Goal: Task Accomplishment & Management: Use online tool/utility

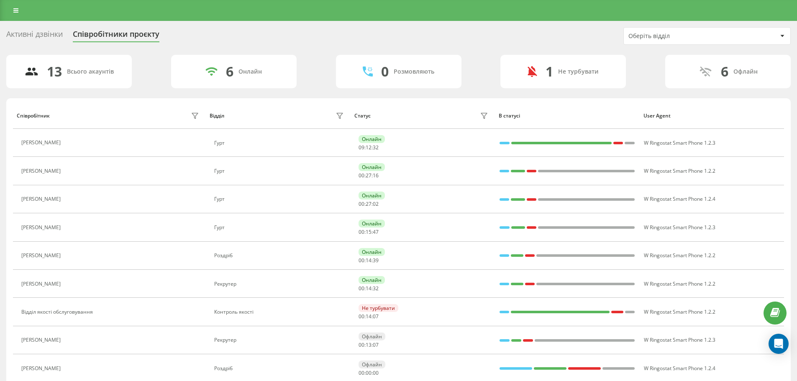
click at [664, 33] on div "Оберіть відділ" at bounding box center [679, 36] width 100 height 7
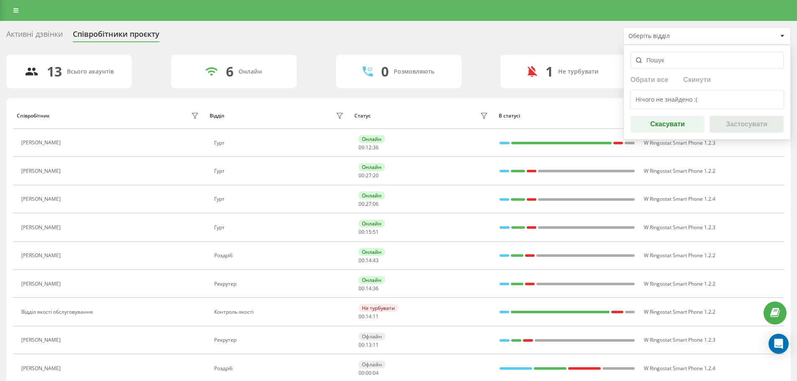
click at [688, 123] on button "Скасувати" at bounding box center [668, 124] width 74 height 17
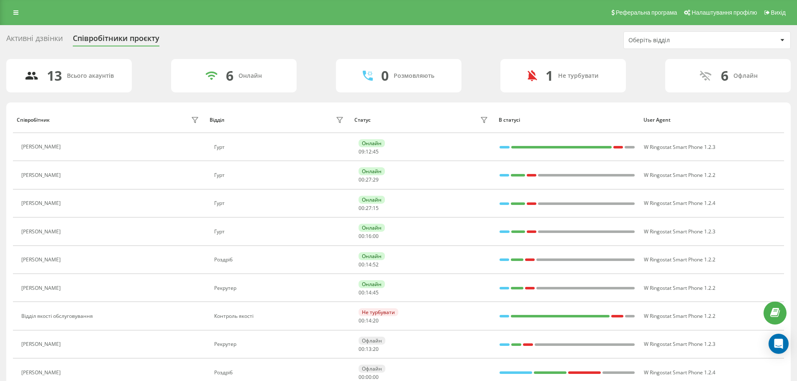
click at [648, 41] on div "Оберіть відділ" at bounding box center [679, 40] width 100 height 7
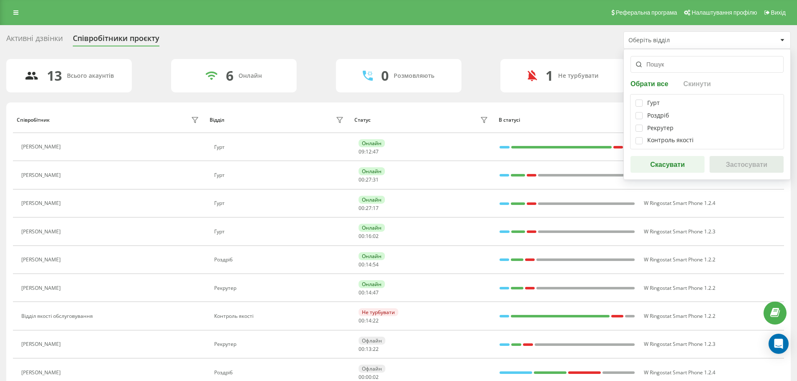
click at [650, 120] on div "Гурт Роздріб Рекрутер Контроль якості" at bounding box center [707, 121] width 154 height 55
click at [642, 112] on label at bounding box center [639, 112] width 7 height 0
checkbox input "true"
click at [641, 108] on div "Гурт Роздріб Рекрутер Контроль якості" at bounding box center [707, 121] width 154 height 55
drag, startPoint x: 642, startPoint y: 100, endPoint x: 665, endPoint y: 114, distance: 27.6
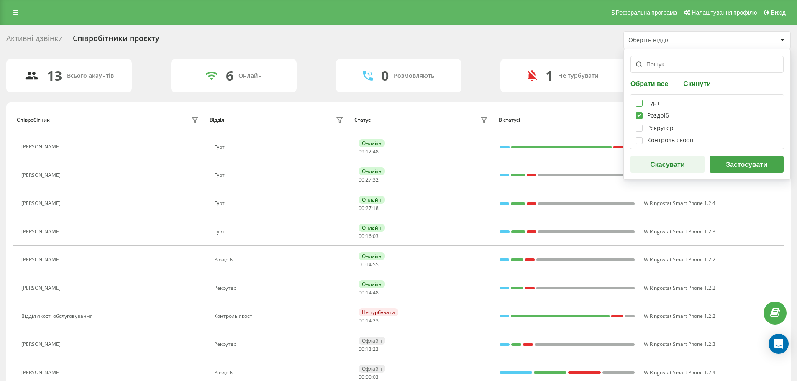
click at [642, 100] on label at bounding box center [639, 100] width 7 height 0
checkbox input "true"
click at [740, 160] on button "Застосувати" at bounding box center [747, 164] width 74 height 17
